Goal: Browse casually

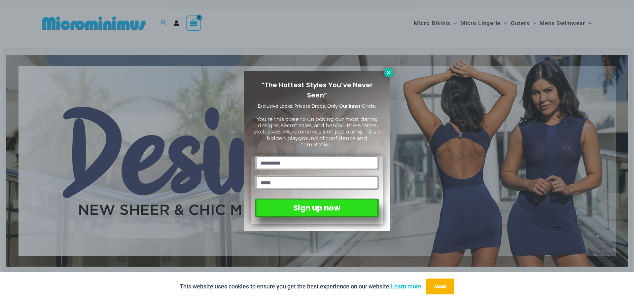
click at [390, 73] on icon at bounding box center [389, 73] width 6 height 6
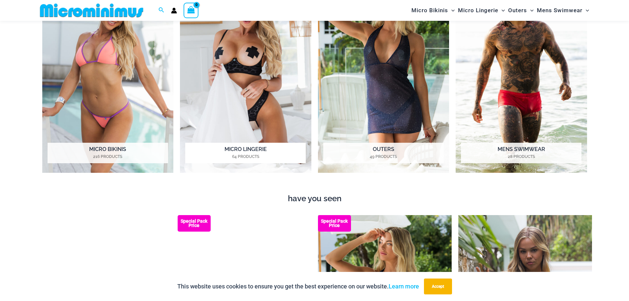
scroll to position [655, 0]
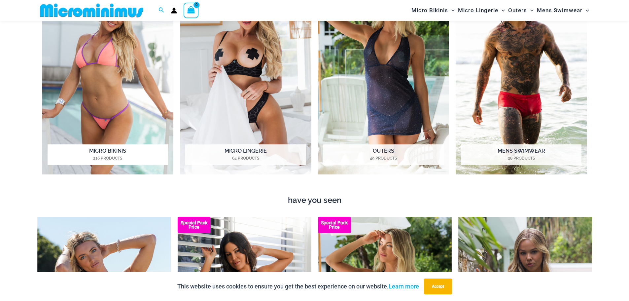
click at [129, 93] on img "Visit product category Micro Bikinis" at bounding box center [107, 74] width 131 height 202
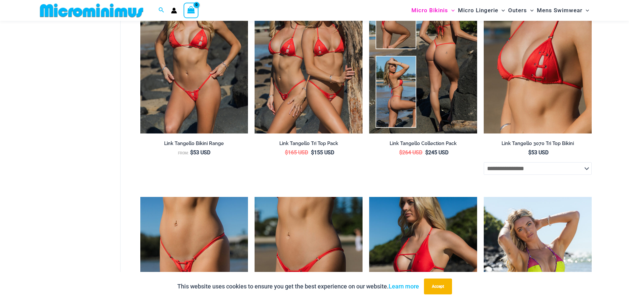
scroll to position [1549, 0]
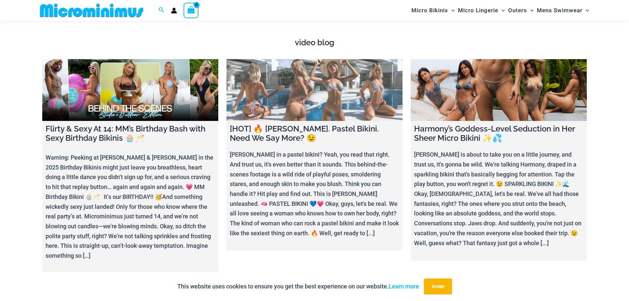
scroll to position [2483, 0]
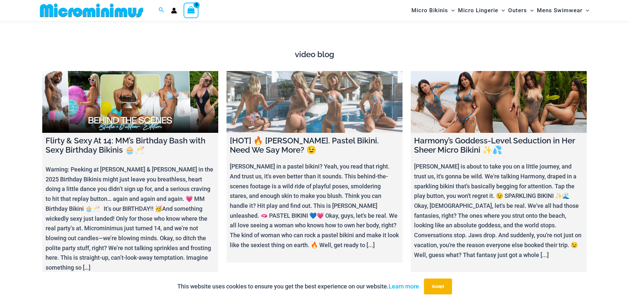
click at [309, 93] on link at bounding box center [314, 102] width 176 height 62
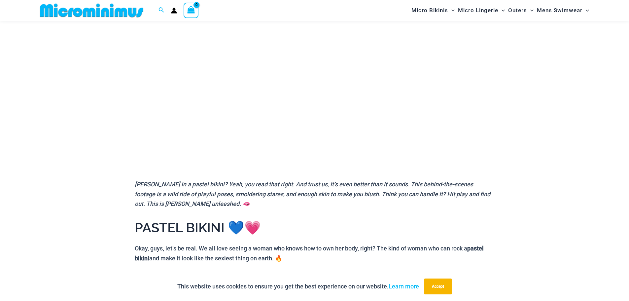
scroll to position [127, 0]
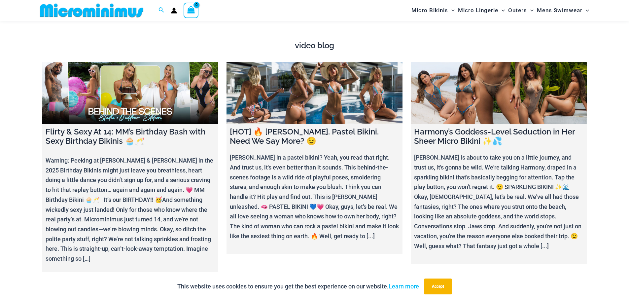
scroll to position [2489, 0]
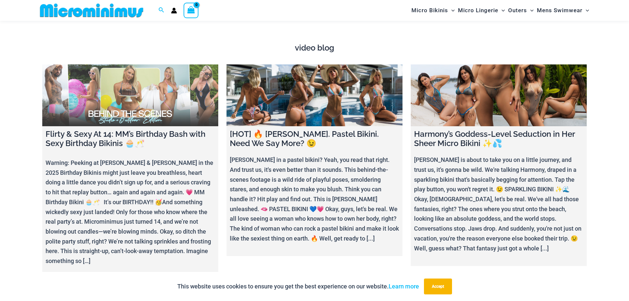
click at [136, 84] on link at bounding box center [130, 95] width 176 height 62
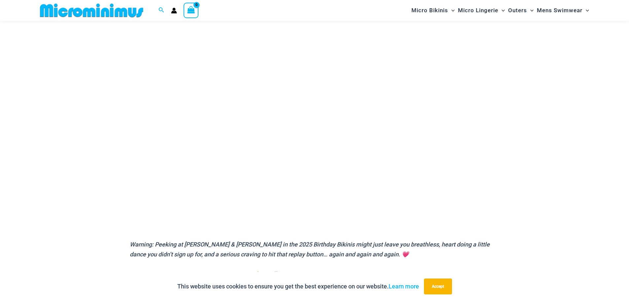
scroll to position [28, 0]
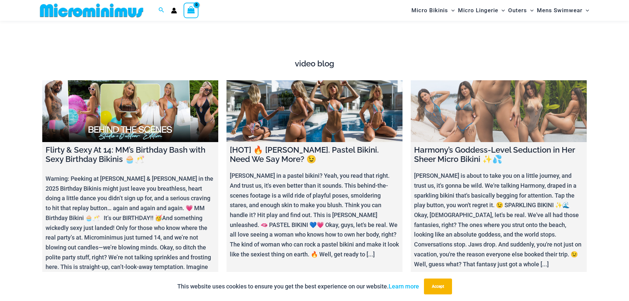
scroll to position [2474, 0]
click at [486, 109] on link at bounding box center [499, 111] width 176 height 62
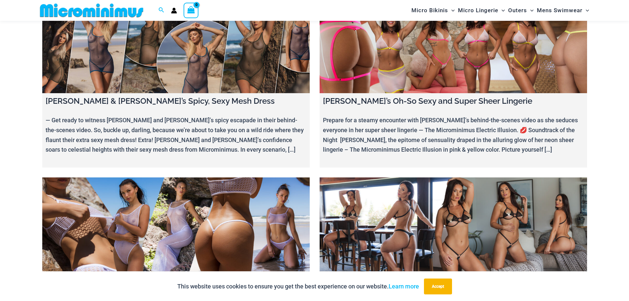
scroll to position [2998, 0]
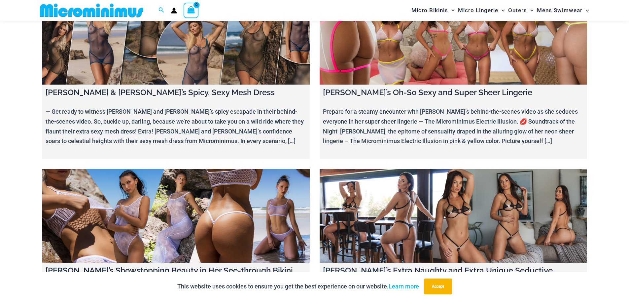
click at [187, 169] on link at bounding box center [175, 216] width 267 height 94
